Goal: Check status: Check status

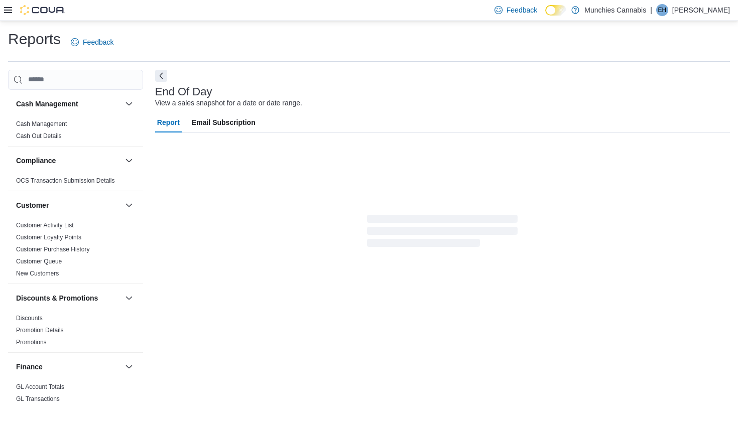
scroll to position [23, 0]
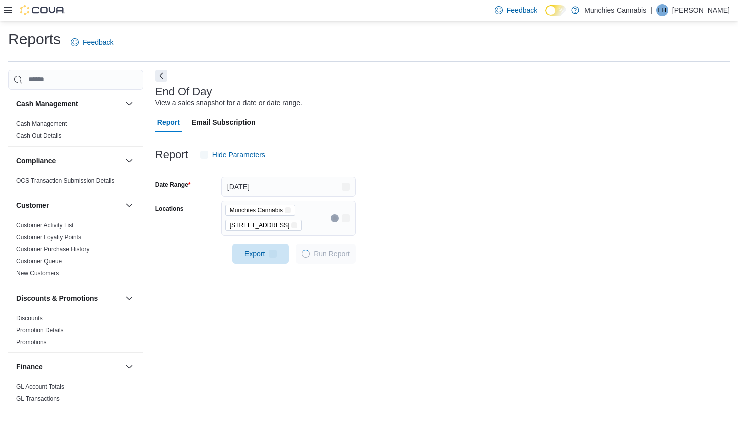
scroll to position [23, 0]
